Goal: Communication & Community: Answer question/provide support

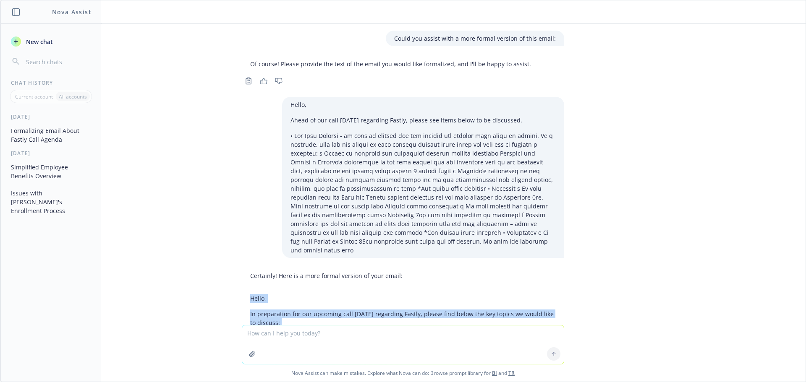
scroll to position [318, 0]
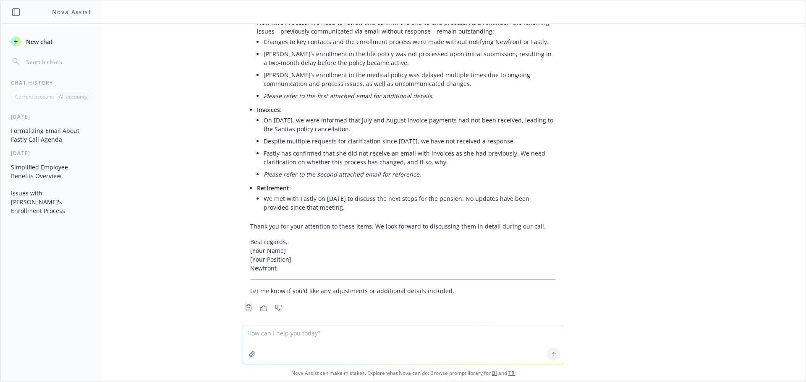
click at [275, 337] on textarea at bounding box center [402, 345] width 321 height 39
paste textarea "[PERSON_NAME] provided this brochure of Sanitas add-on benefits. An employee ju…"
type textarea "Can you please also add the below to the email?[PERSON_NAME] provided this broc…"
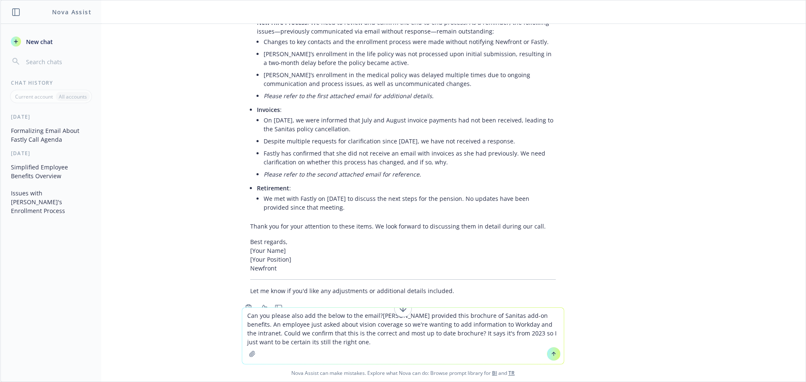
click at [377, 315] on textarea "Can you please also add the below to the email?[PERSON_NAME] provided this broc…" at bounding box center [402, 336] width 321 height 56
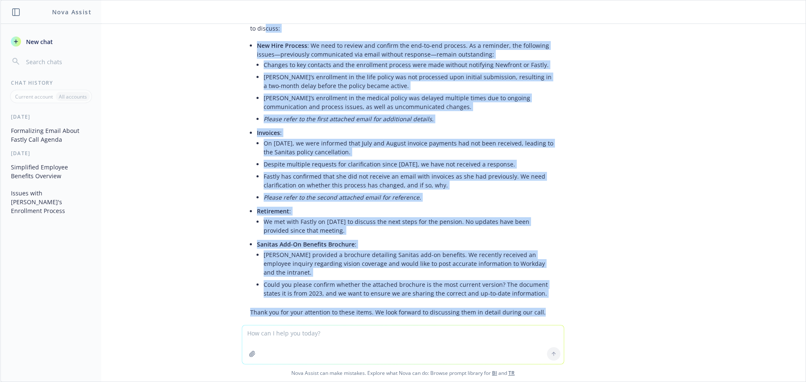
scroll to position [669, 0]
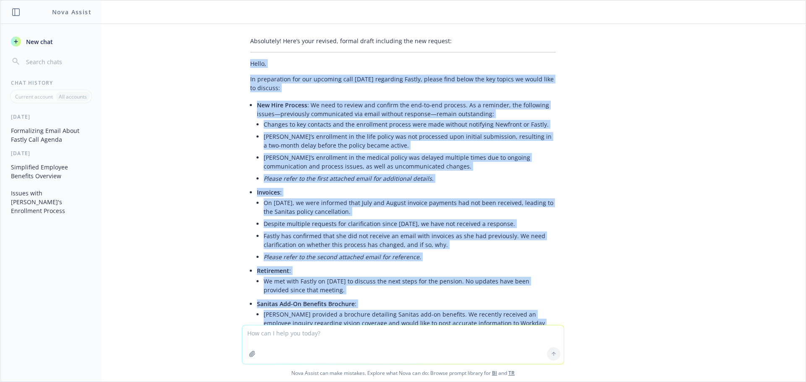
drag, startPoint x: 533, startPoint y: 218, endPoint x: 240, endPoint y: 47, distance: 340.0
click at [242, 47] on div "Absolutely! Here’s your revised, formal draft including the new request: Hello,…" at bounding box center [403, 238] width 322 height 411
copy div "Lorem, Ip dolorsitame con adi elitsedd eius te Incidi utlaboree Dolore, magnaa …"
